Goal: Register for event/course

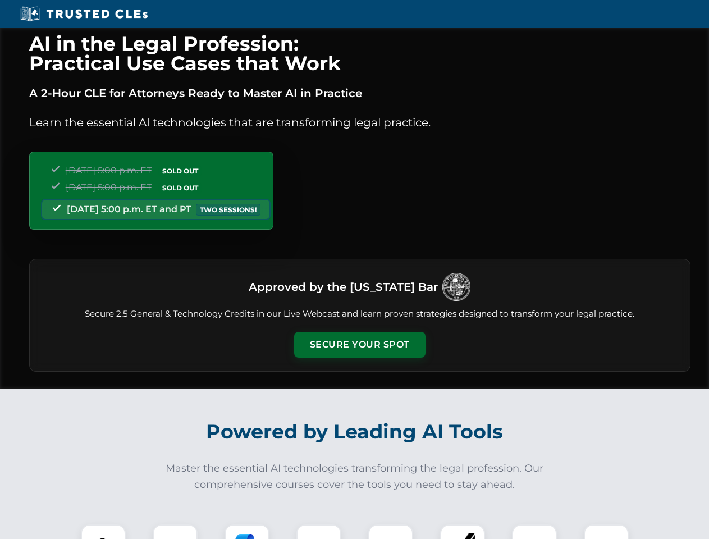
click at [359, 345] on button "Secure Your Spot" at bounding box center [359, 345] width 131 height 26
click at [103, 532] on img at bounding box center [103, 547] width 33 height 33
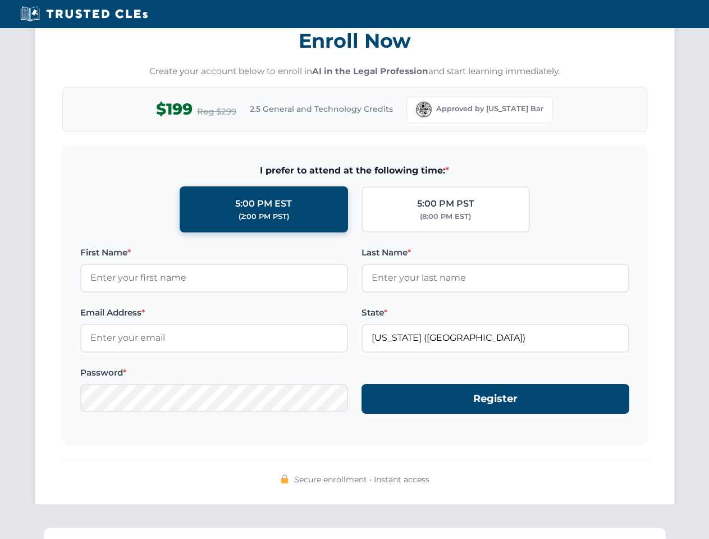
scroll to position [1103, 0]
